Goal: Information Seeking & Learning: Learn about a topic

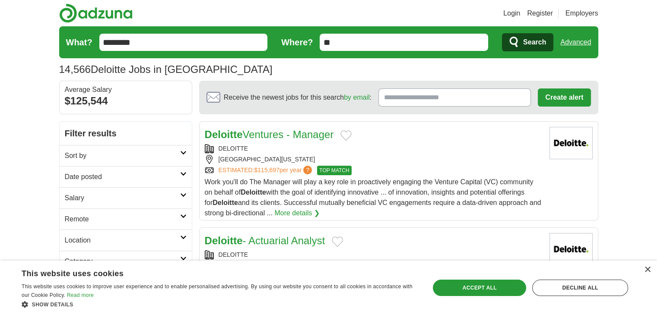
drag, startPoint x: 156, startPoint y: 45, endPoint x: 92, endPoint y: 40, distance: 64.1
click at [92, 40] on form "What? ******** Where? ** Search Advanced" at bounding box center [328, 42] width 539 height 32
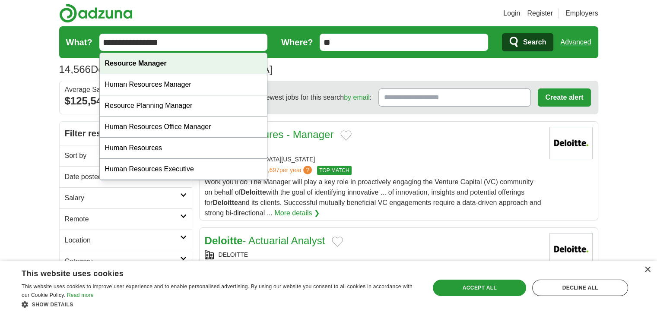
type input "**********"
click at [147, 60] on strong "Resource Manager" at bounding box center [136, 63] width 62 height 7
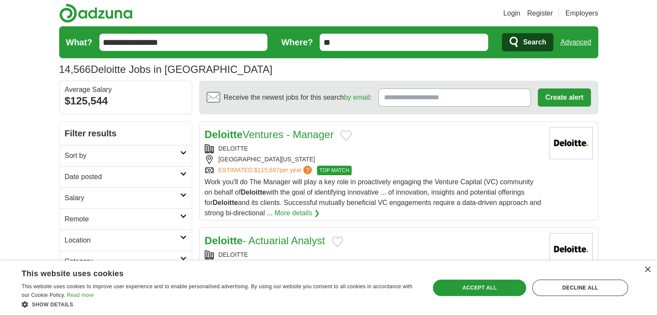
click at [518, 42] on icon "submit" at bounding box center [515, 42] width 10 height 12
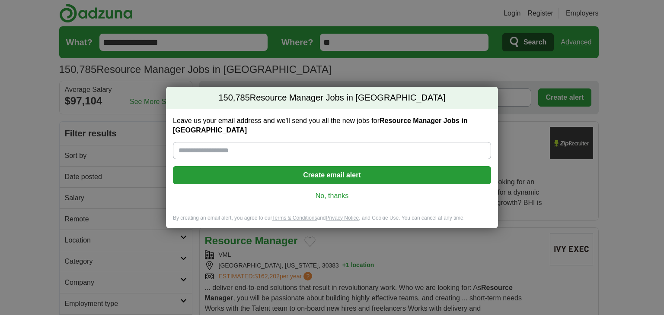
click at [342, 191] on link "No, thanks" at bounding box center [332, 196] width 304 height 10
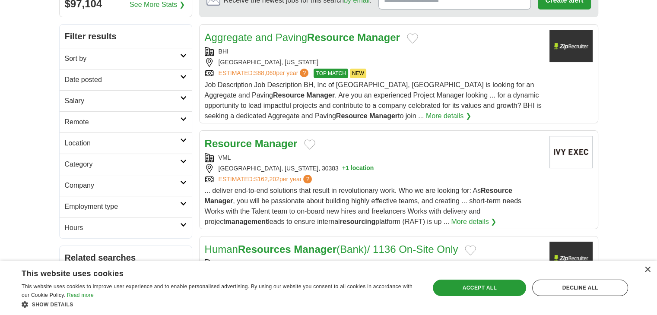
scroll to position [100, 0]
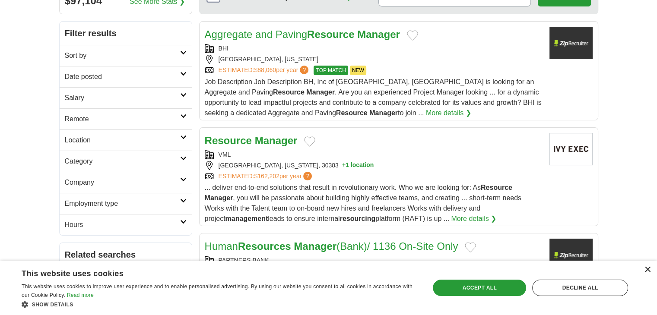
click at [648, 270] on div "×" at bounding box center [647, 270] width 6 height 6
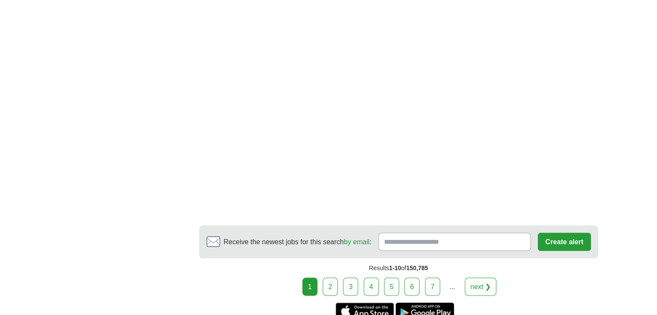
scroll to position [1460, 0]
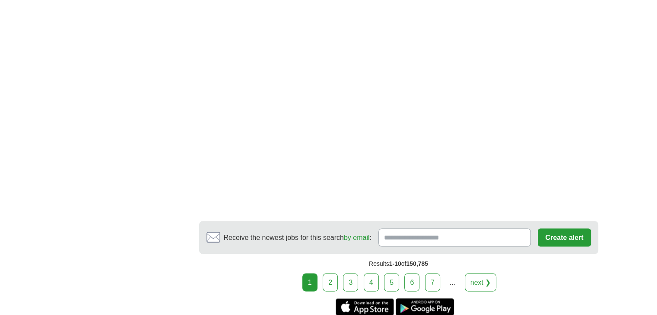
click at [337, 274] on link "2" at bounding box center [330, 283] width 15 height 18
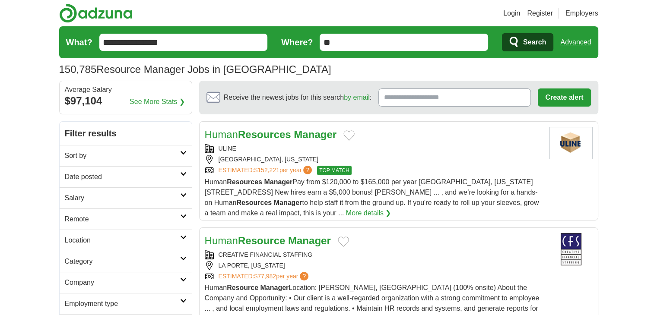
click at [316, 242] on strong "Manager" at bounding box center [309, 241] width 43 height 12
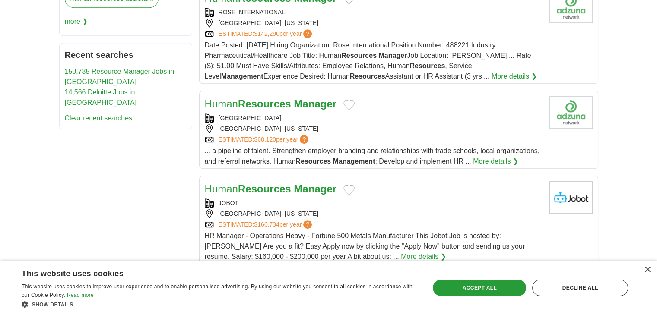
scroll to position [475, 0]
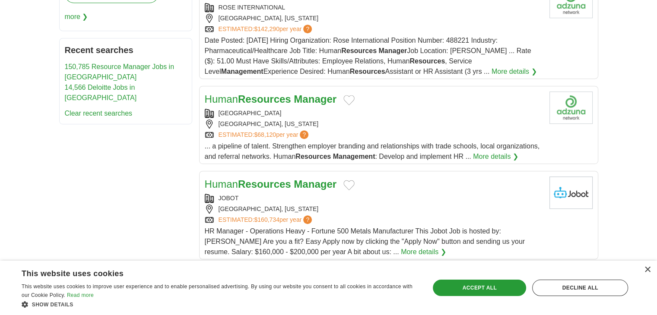
click at [290, 182] on strong "Resources" at bounding box center [264, 184] width 53 height 12
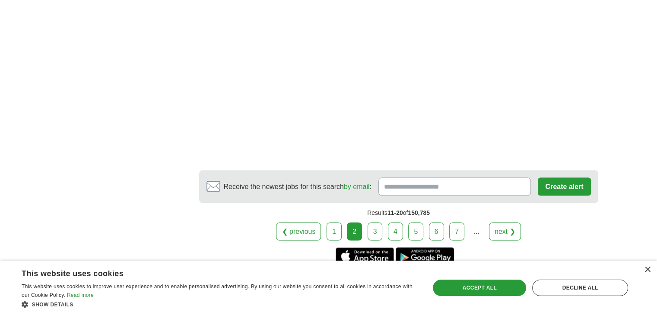
scroll to position [0, 0]
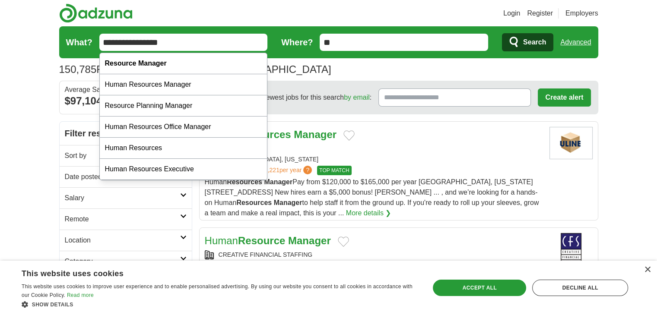
click at [160, 47] on input "**********" at bounding box center [183, 42] width 169 height 17
drag, startPoint x: 184, startPoint y: 45, endPoint x: 16, endPoint y: 10, distance: 171.9
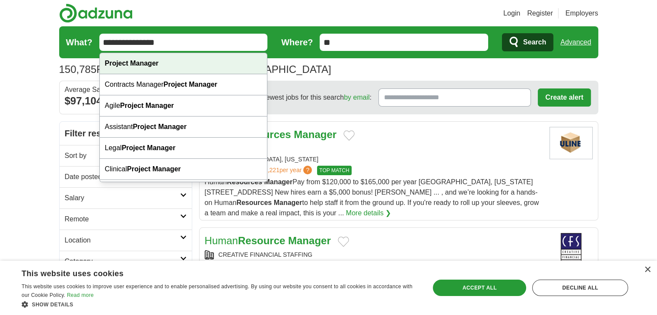
type input "**********"
click at [113, 57] on div "Project Manager" at bounding box center [184, 63] width 168 height 21
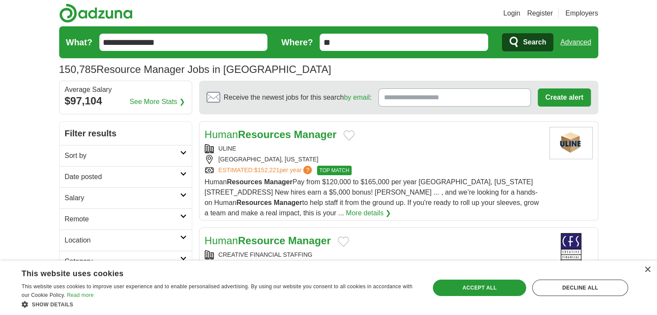
click at [516, 41] on icon "submit" at bounding box center [515, 42] width 10 height 12
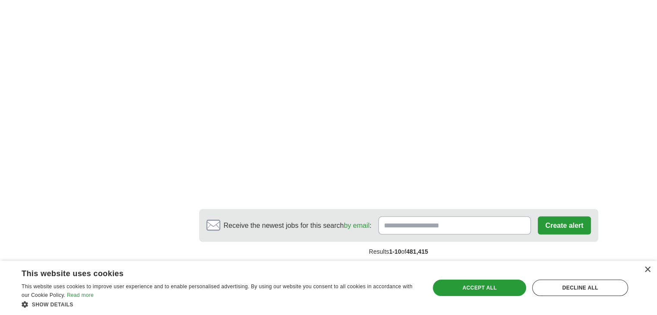
scroll to position [1519, 0]
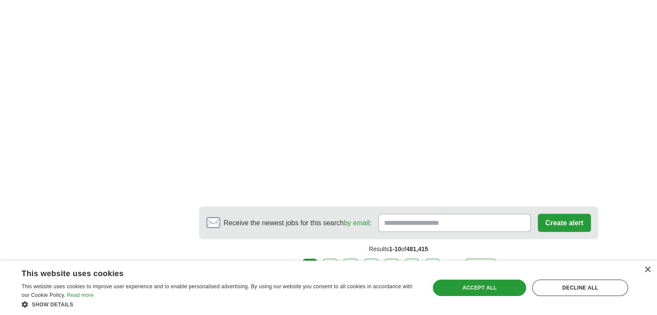
click at [395, 259] on link "5" at bounding box center [391, 268] width 15 height 18
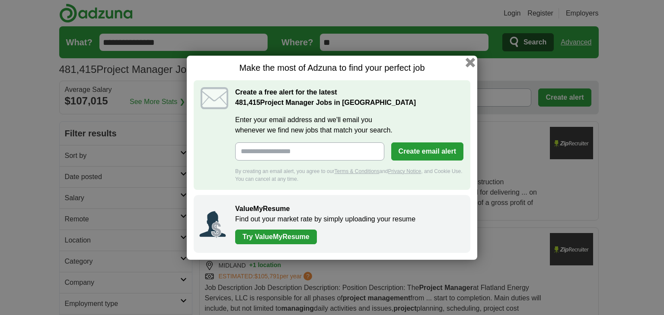
click at [472, 62] on button "button" at bounding box center [470, 62] width 10 height 10
